Goal: Task Accomplishment & Management: Manage account settings

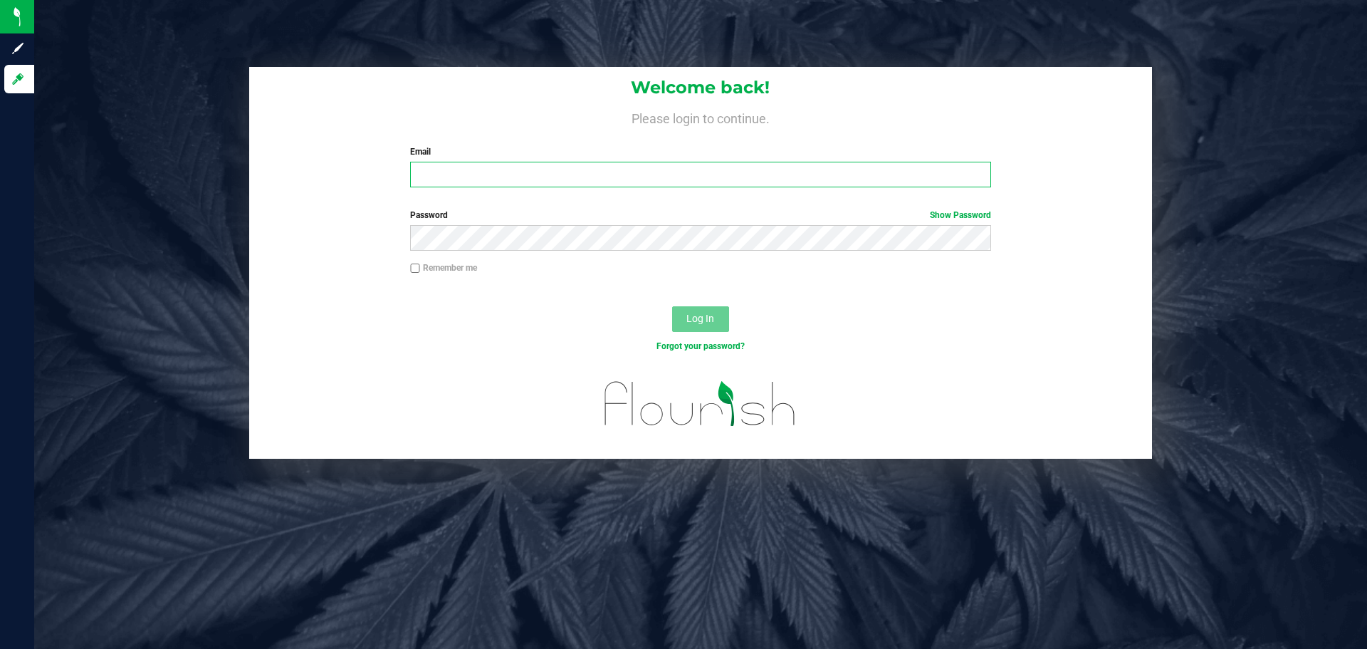
click at [678, 172] on input "Email" at bounding box center [700, 175] width 580 height 26
type input "adunne@netacare.org"
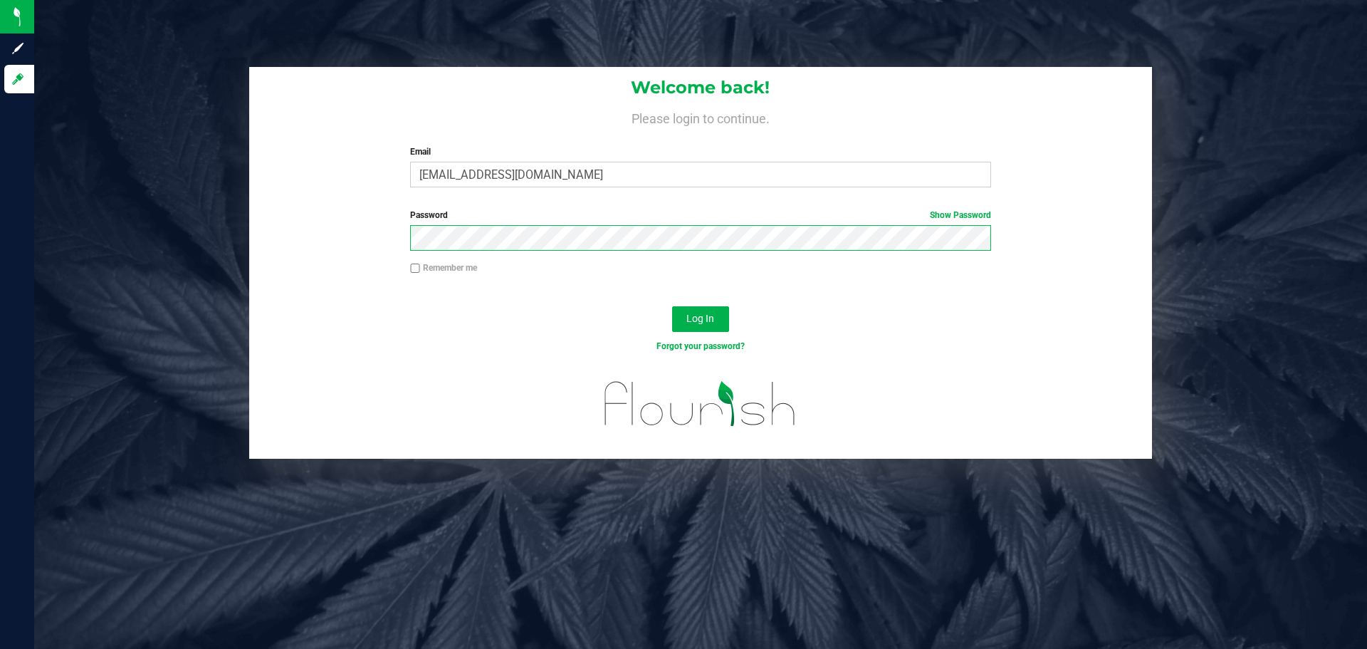
click at [672, 306] on button "Log In" at bounding box center [700, 319] width 57 height 26
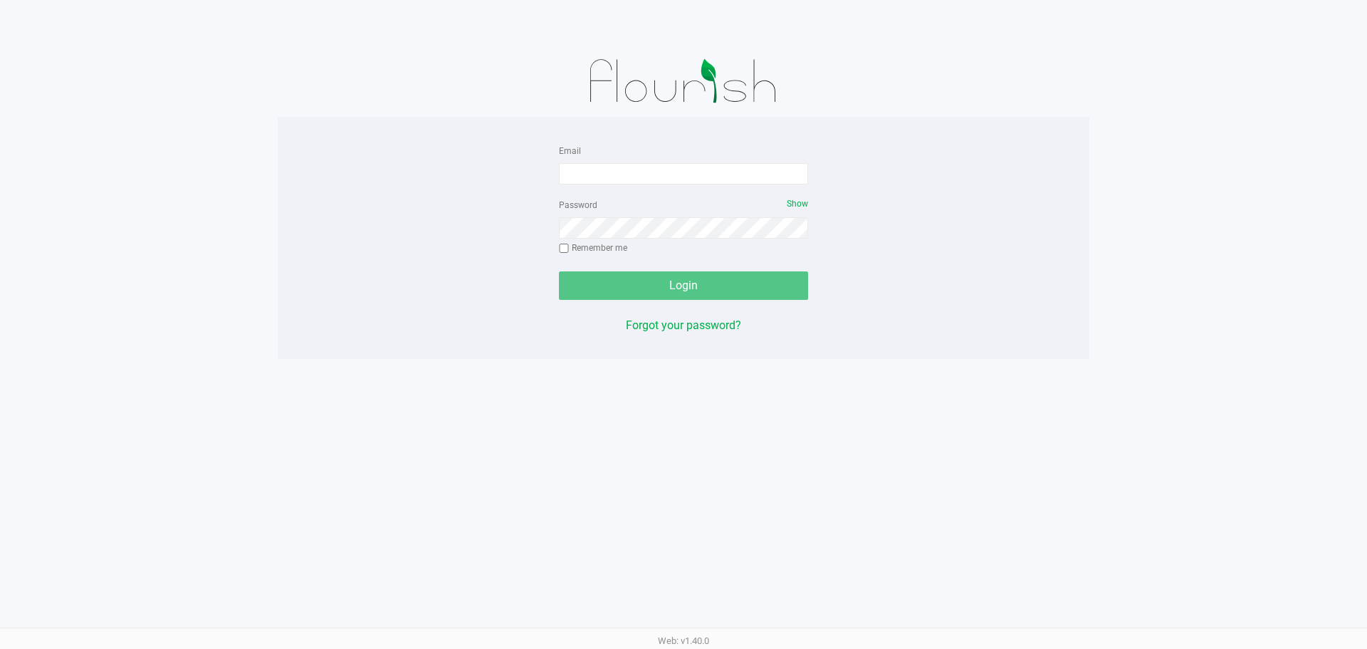
click at [89, 355] on app-pos-login-wrapper "Email Password Show Remember me Login Forgot your password?" at bounding box center [683, 179] width 1367 height 359
